Goal: Task Accomplishment & Management: Use online tool/utility

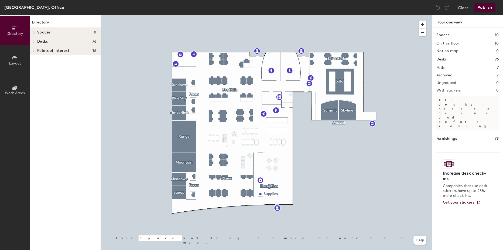
click at [16, 60] on icon at bounding box center [15, 58] width 6 height 6
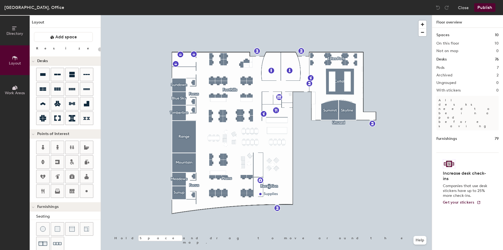
click at [11, 91] on span "Work Areas" at bounding box center [15, 93] width 20 height 5
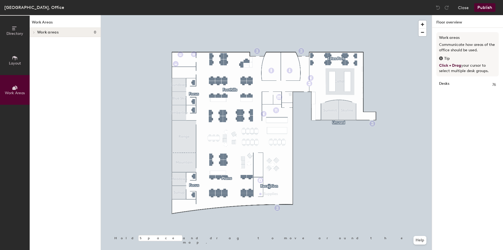
click at [36, 32] on span at bounding box center [33, 32] width 5 height 3
click at [466, 7] on button "Close" at bounding box center [463, 7] width 11 height 9
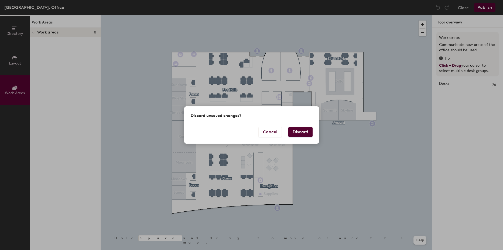
click at [305, 133] on button "Discard" at bounding box center [300, 132] width 24 height 10
